Goal: Task Accomplishment & Management: Manage account settings

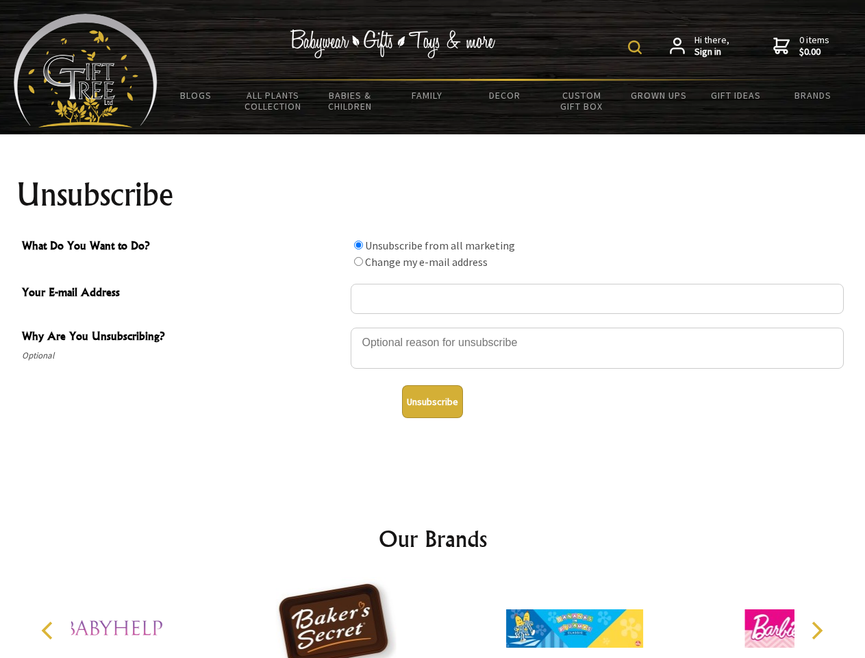
click at [637, 47] on img at bounding box center [635, 47] width 14 height 14
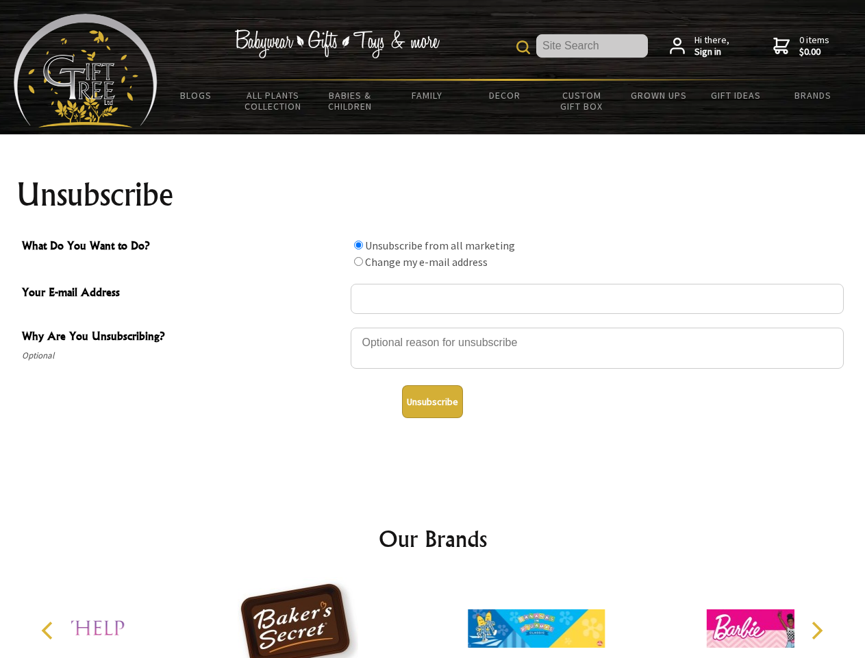
click at [433, 327] on div at bounding box center [597, 350] width 493 height 48
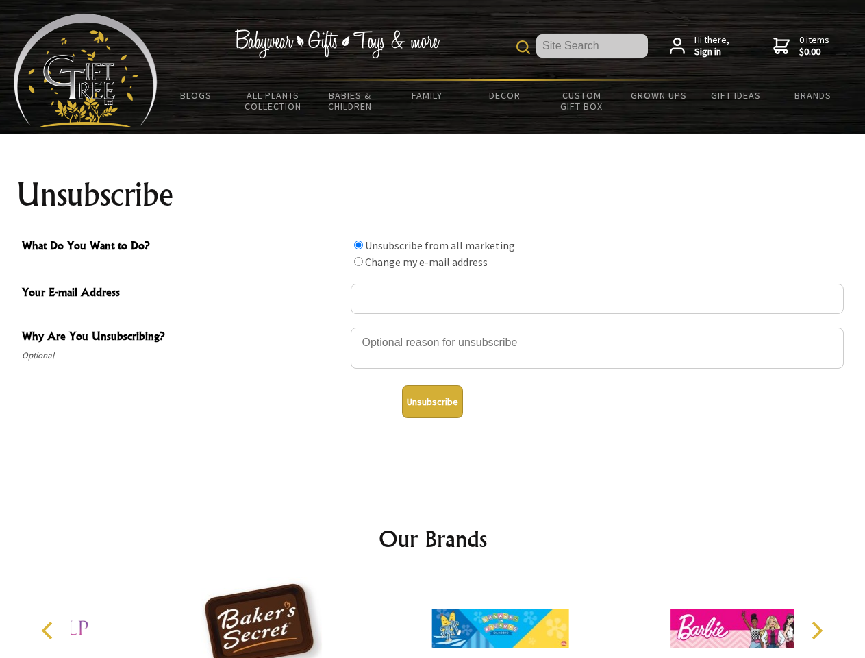
click at [358, 245] on input "What Do You Want to Do?" at bounding box center [358, 244] width 9 height 9
